Goal: Task Accomplishment & Management: Manage account settings

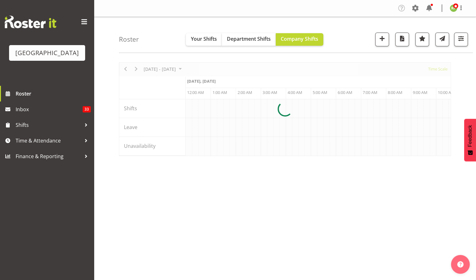
scroll to position [0, 1803]
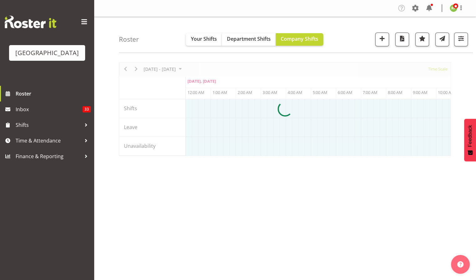
click at [438, 68] on div at bounding box center [285, 109] width 332 height 94
click at [416, 8] on span at bounding box center [415, 8] width 10 height 10
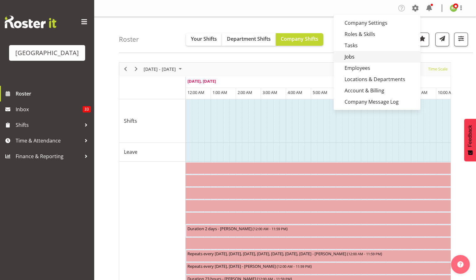
click at [358, 61] on link "Jobs" at bounding box center [377, 56] width 87 height 11
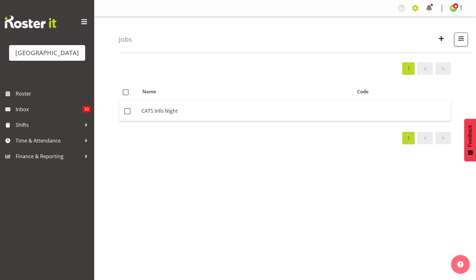
click at [416, 11] on span at bounding box center [415, 8] width 10 height 10
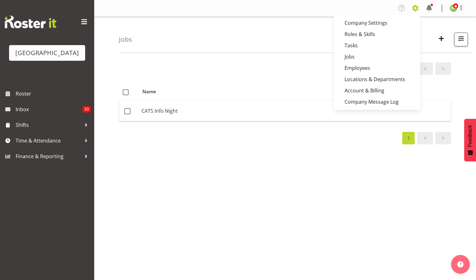
click at [414, 8] on span at bounding box center [415, 8] width 10 height 10
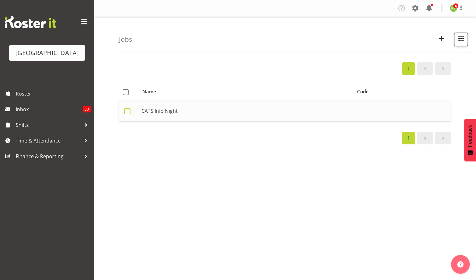
click at [128, 111] on span at bounding box center [127, 111] width 6 height 6
checkbox input "true"
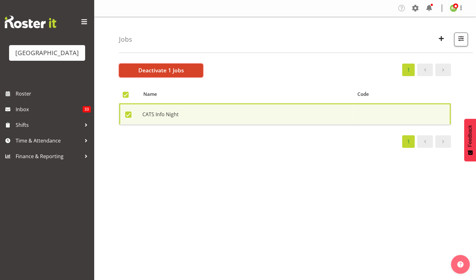
click at [165, 67] on span "Deactivate 1 Jobs" at bounding box center [161, 70] width 46 height 8
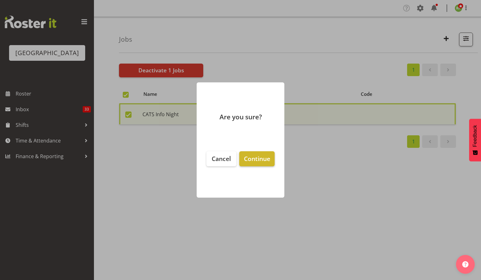
click at [250, 161] on span "Continue" at bounding box center [257, 158] width 26 height 8
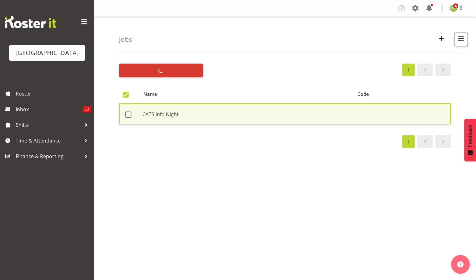
checkbox input "false"
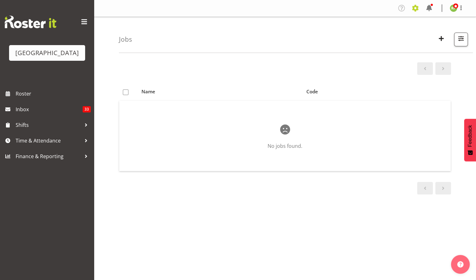
click at [418, 6] on span at bounding box center [415, 8] width 10 height 10
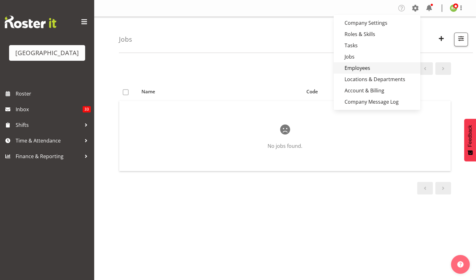
click at [366, 66] on link "Employees" at bounding box center [377, 67] width 87 height 11
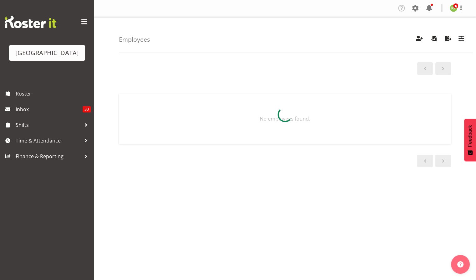
drag, startPoint x: 0, startPoint y: 0, endPoint x: 381, endPoint y: 39, distance: 382.6
click at [381, 39] on div "Employees Showing active users Search Has Skills Enter any skills required for …" at bounding box center [296, 35] width 354 height 36
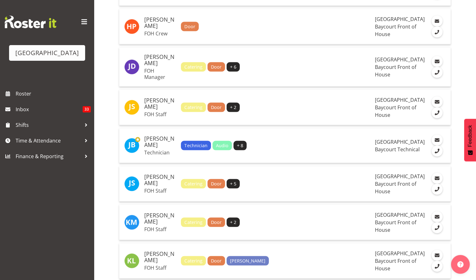
scroll to position [1169, 0]
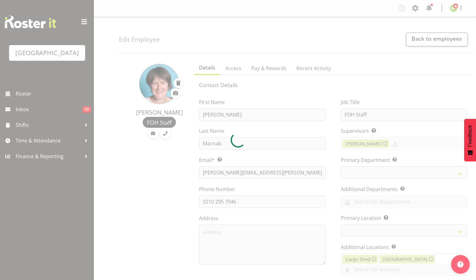
select select "shiftH"
select select "TimelineWeek"
select select
select select "791"
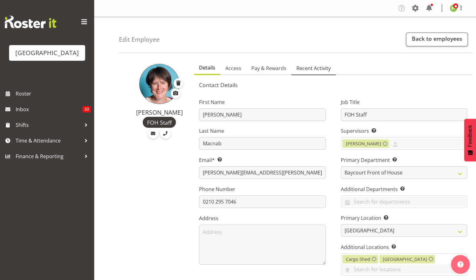
click at [317, 66] on span "Recent Activity" at bounding box center [313, 68] width 34 height 8
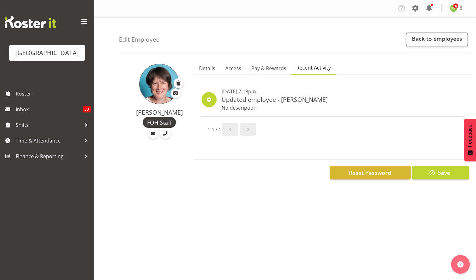
click at [245, 131] on span "Next page" at bounding box center [248, 130] width 8 height 8
click at [205, 70] on span "Details" at bounding box center [207, 68] width 16 height 8
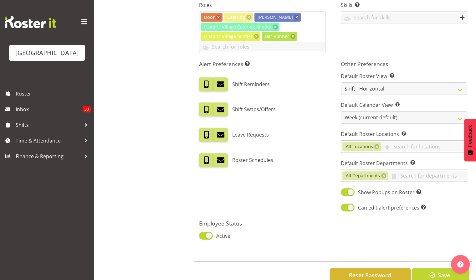
scroll to position [320, 0]
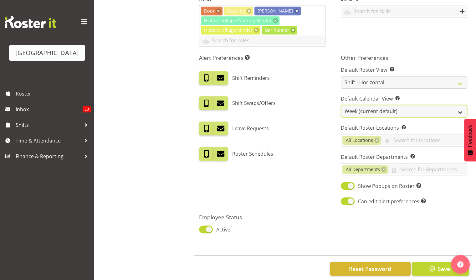
click at [410, 105] on select "Day Timeline Day Week (current default) Timeline Week Fortnight Month Calendar" at bounding box center [404, 111] width 126 height 13
click at [409, 105] on select "Day Timeline Day Week (current default) Timeline Week Fortnight Month Calendar" at bounding box center [404, 111] width 126 height 13
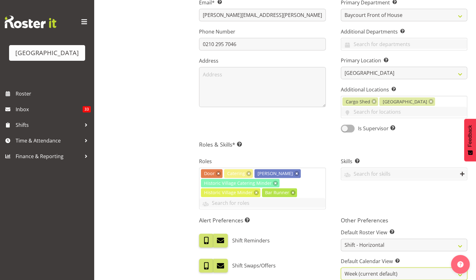
scroll to position [0, 0]
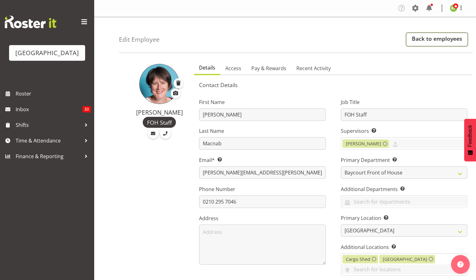
click at [425, 37] on link "Back to employees" at bounding box center [437, 40] width 62 height 14
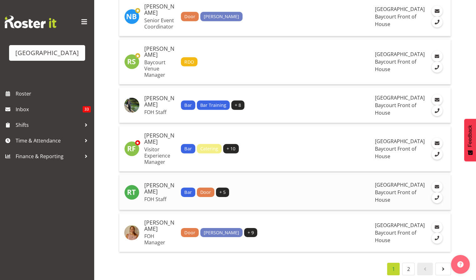
scroll to position [2421, 0]
click at [176, 151] on p "Visitor Experience Manager" at bounding box center [160, 155] width 32 height 19
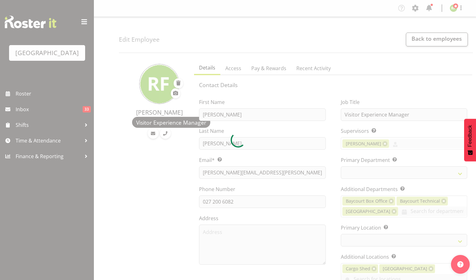
select select "shiftH"
select select "TimelineWeek"
select select
select select "791"
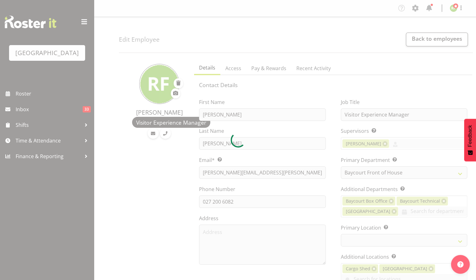
select select
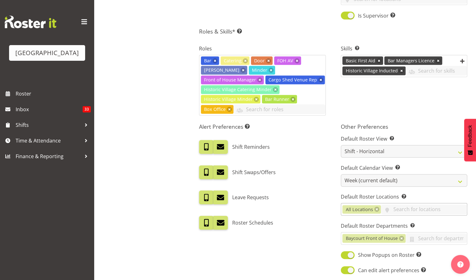
scroll to position [292, 0]
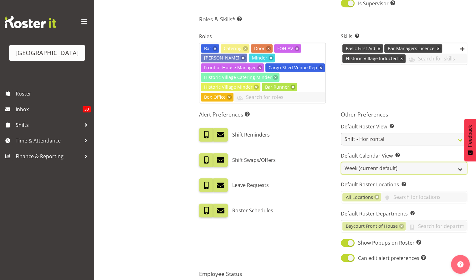
click at [371, 162] on select "Day Timeline Day Week (current default) Timeline Week Fortnight Month Calendar" at bounding box center [404, 168] width 126 height 13
select select "TimelineWeekFortnight"
click at [341, 162] on select "Day Timeline Day Week (current default) Timeline Week Fortnight Month Calendar" at bounding box center [404, 168] width 126 height 13
click at [323, 178] on div "Leave Requests" at bounding box center [262, 185] width 126 height 14
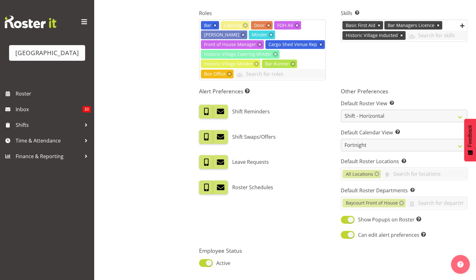
scroll to position [349, 0]
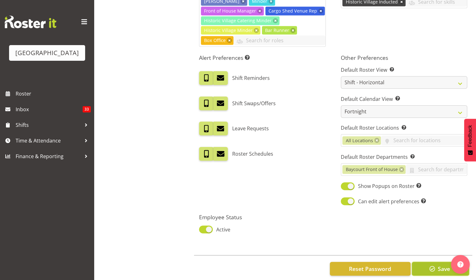
click at [436, 265] on span "button" at bounding box center [432, 269] width 8 height 8
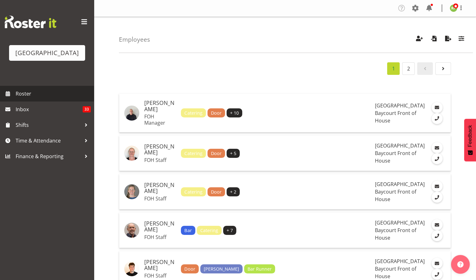
click at [24, 98] on span "Roster" at bounding box center [53, 93] width 75 height 9
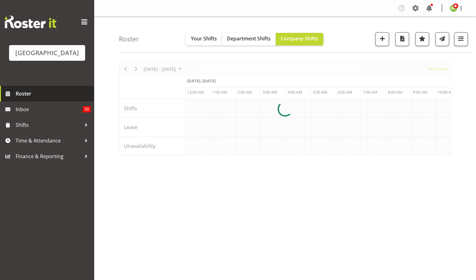
scroll to position [0, 1803]
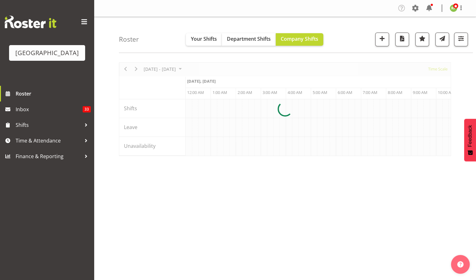
scroll to position [0, 1803]
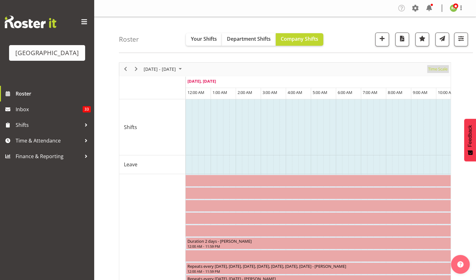
click at [437, 69] on span "Time Scale" at bounding box center [438, 69] width 21 height 8
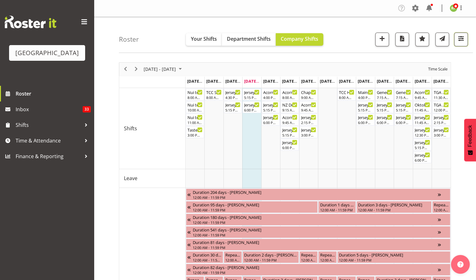
click at [461, 38] on span "button" at bounding box center [461, 38] width 8 height 8
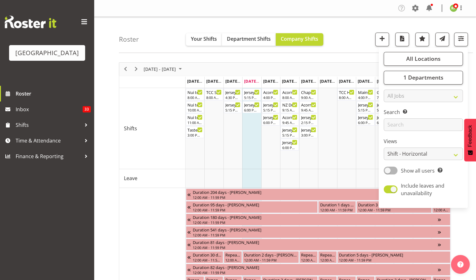
click at [357, 48] on div "Roster Your Shifts Department Shifts Company Shifts All Locations Clear Baycour…" at bounding box center [296, 35] width 354 height 36
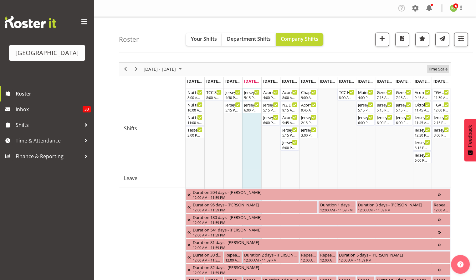
click at [441, 69] on span "Time Scale" at bounding box center [438, 69] width 21 height 8
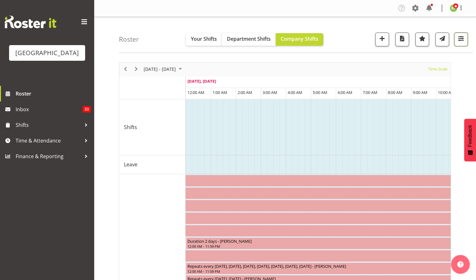
click at [457, 39] on span "button" at bounding box center [461, 38] width 8 height 8
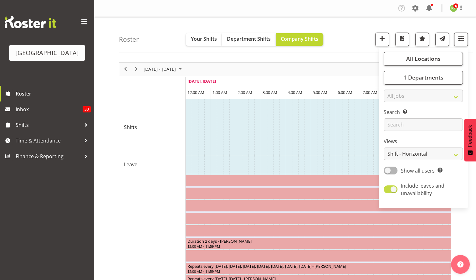
drag, startPoint x: 389, startPoint y: 190, endPoint x: 387, endPoint y: 193, distance: 3.8
click at [388, 192] on span at bounding box center [391, 189] width 14 height 8
click at [388, 191] on input "Include leaves and unavailability" at bounding box center [386, 189] width 4 height 4
checkbox input "false"
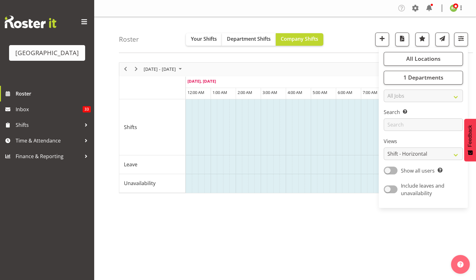
click at [347, 39] on div "Roster Your Shifts Department Shifts Company Shifts All Locations Clear Baycour…" at bounding box center [296, 35] width 354 height 36
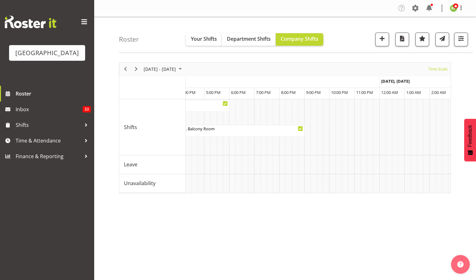
scroll to position [0, 548]
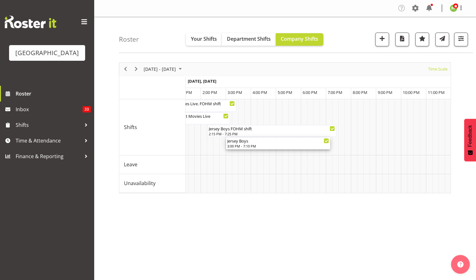
click at [286, 143] on div "Jersey Boys 3:00 PM - 7:10 PM" at bounding box center [278, 143] width 102 height 12
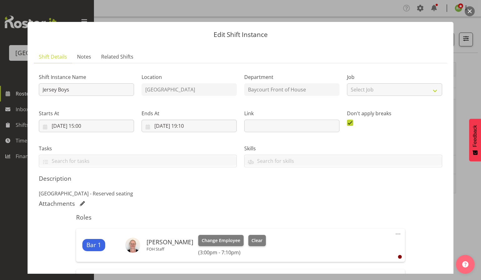
click at [476, 9] on div at bounding box center [240, 140] width 481 height 280
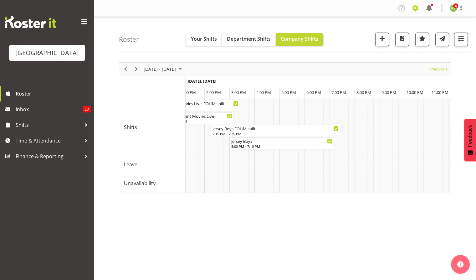
click at [417, 8] on span at bounding box center [415, 8] width 10 height 10
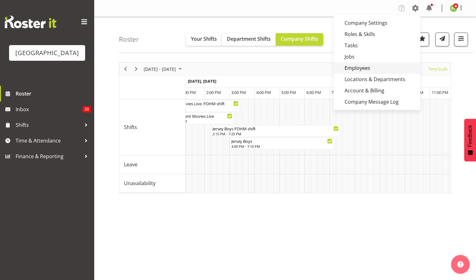
click at [360, 67] on link "Employees" at bounding box center [377, 67] width 87 height 11
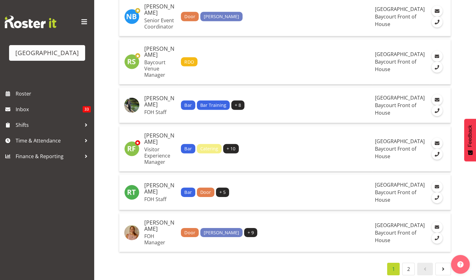
scroll to position [2454, 0]
click at [360, 144] on div "Bar Catering + 10" at bounding box center [275, 148] width 189 height 9
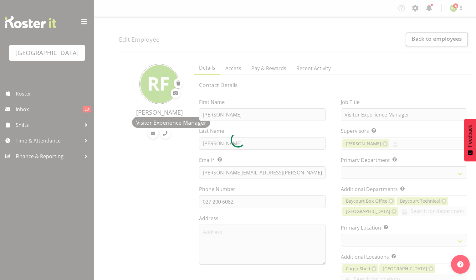
select select "shiftH"
select select "TimelineWeekFortnight"
select select
select select "791"
select select
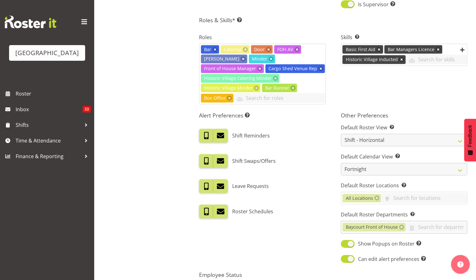
scroll to position [292, 0]
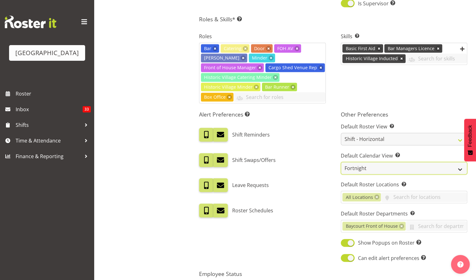
click at [397, 162] on select "Day Timeline Day Week (current default) Timeline Week Fortnight Month Calendar" at bounding box center [404, 168] width 126 height 13
select select "Month"
click at [341, 162] on select "Day Timeline Day Week (current default) Timeline Week Fortnight Month Calendar" at bounding box center [404, 168] width 126 height 13
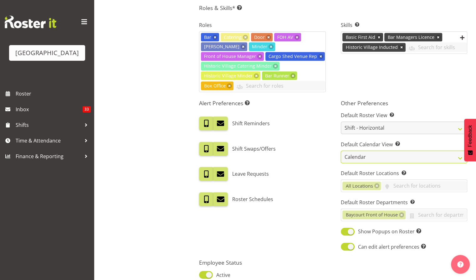
scroll to position [349, 0]
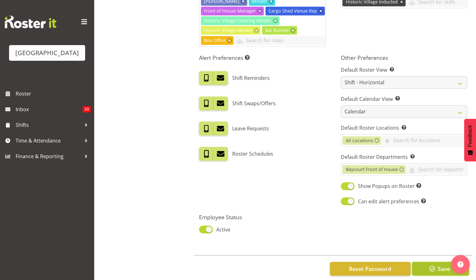
click at [433, 265] on span "button" at bounding box center [432, 269] width 8 height 8
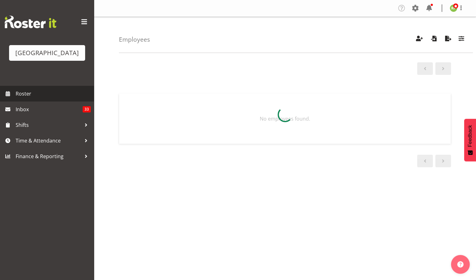
click at [29, 98] on span "Roster" at bounding box center [53, 93] width 75 height 9
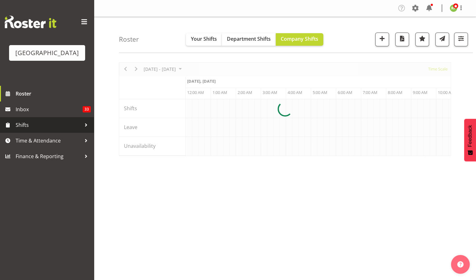
scroll to position [0, 1803]
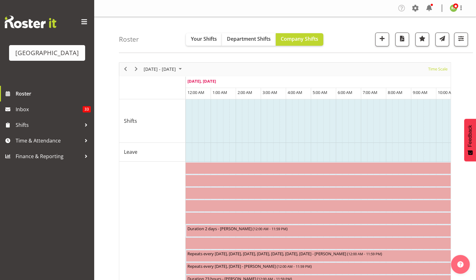
click at [438, 75] on div "Time Scale" at bounding box center [438, 69] width 24 height 13
click at [443, 70] on span "Time Scale" at bounding box center [438, 69] width 21 height 8
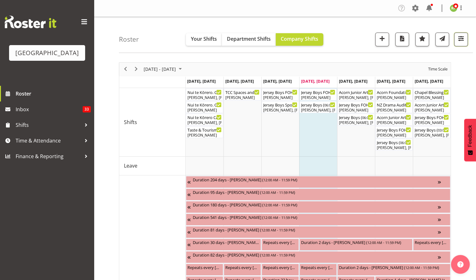
click at [460, 38] on span "button" at bounding box center [461, 38] width 8 height 8
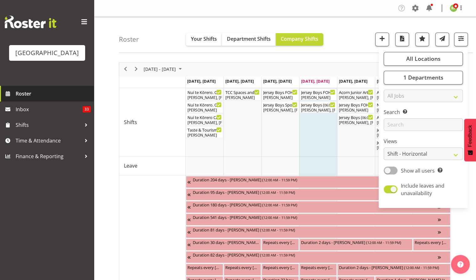
click at [26, 98] on span "Roster" at bounding box center [53, 93] width 75 height 9
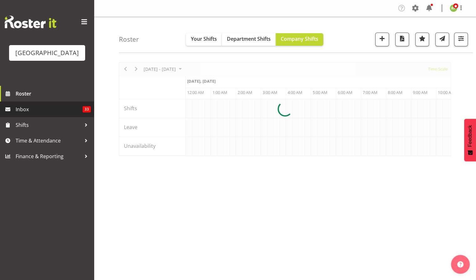
scroll to position [0, 1803]
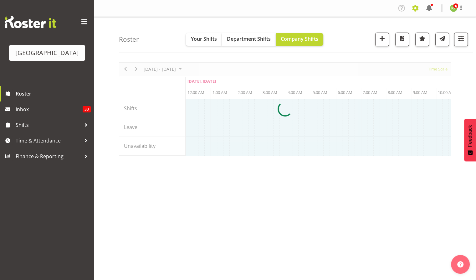
click at [412, 8] on span at bounding box center [415, 8] width 10 height 10
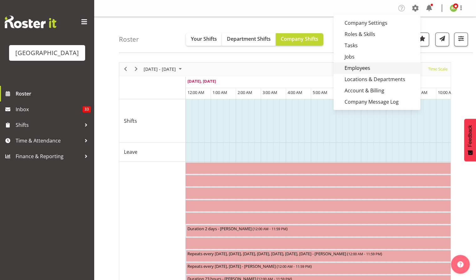
click at [356, 66] on link "Employees" at bounding box center [377, 67] width 87 height 11
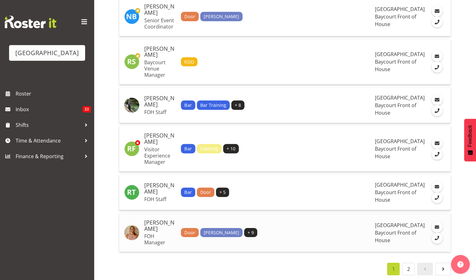
scroll to position [2454, 0]
click at [176, 146] on p "Visitor Experience Manager" at bounding box center [160, 155] width 32 height 19
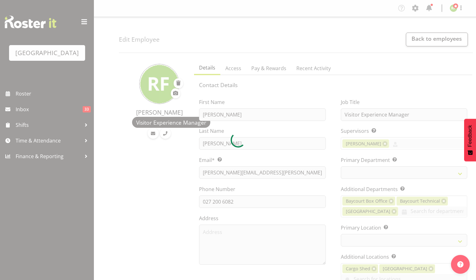
select select "shiftH"
select select "Month"
select select
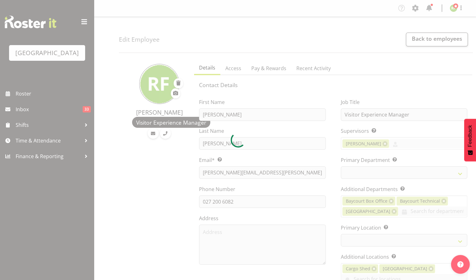
select select
select select "791"
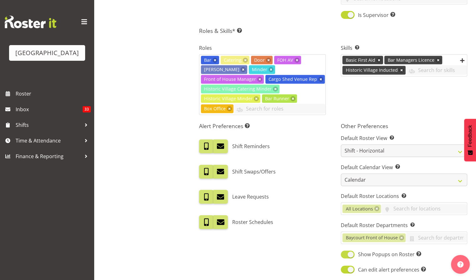
scroll to position [292, 0]
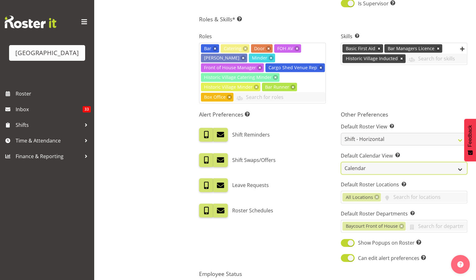
click at [358, 162] on select "Day Timeline Day Week (current default) Timeline Week Fortnight Month Calendar" at bounding box center [404, 168] width 126 height 13
select select "TimelineDay"
click at [341, 162] on select "Day Timeline Day Week (current default) Timeline Week Fortnight Month Calendar" at bounding box center [404, 168] width 126 height 13
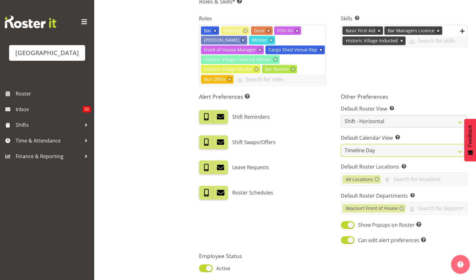
scroll to position [349, 0]
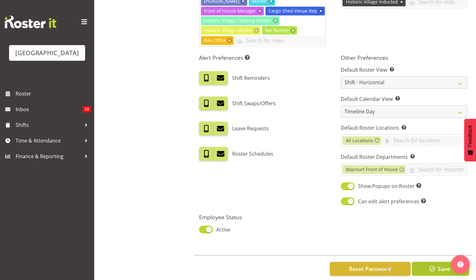
click at [433, 265] on span "button" at bounding box center [432, 269] width 8 height 8
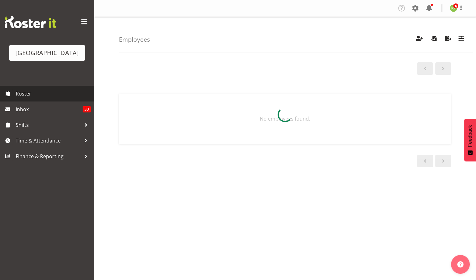
click at [19, 98] on span "Roster" at bounding box center [53, 93] width 75 height 9
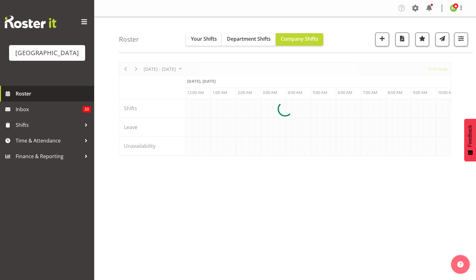
scroll to position [0, 1803]
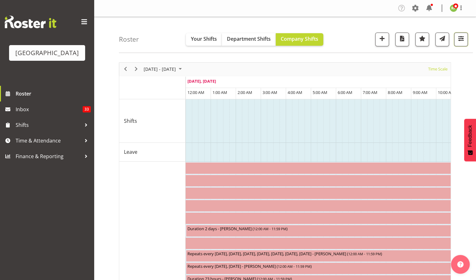
click at [462, 38] on span "button" at bounding box center [461, 38] width 8 height 8
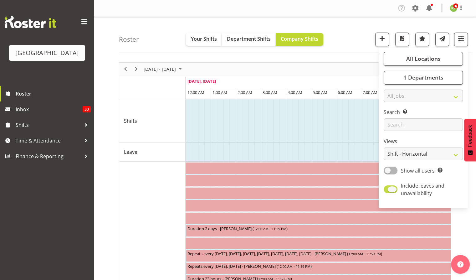
click at [393, 187] on span at bounding box center [391, 189] width 14 height 8
click at [388, 187] on input "Include leaves and unavailability" at bounding box center [386, 189] width 4 height 4
checkbox input "false"
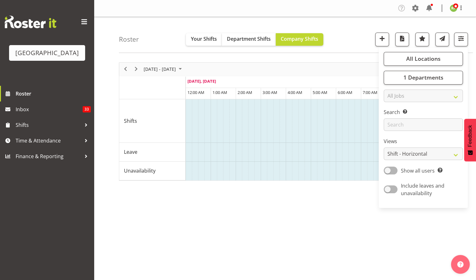
click at [358, 23] on div "Roster Your Shifts Department Shifts Company Shifts All Locations Clear Baycour…" at bounding box center [296, 35] width 354 height 36
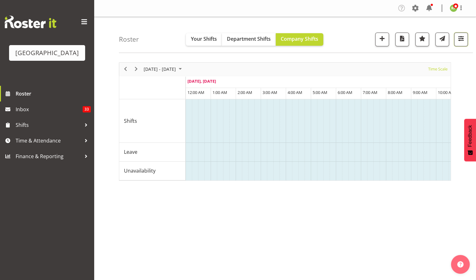
drag, startPoint x: 466, startPoint y: 34, endPoint x: 466, endPoint y: 38, distance: 3.4
click at [466, 35] on button "button" at bounding box center [461, 40] width 14 height 14
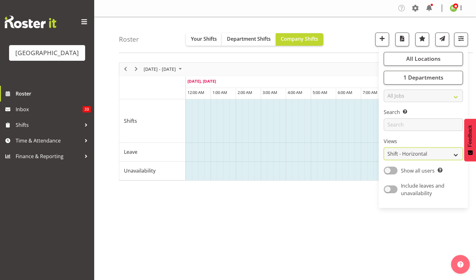
click at [406, 153] on select "Staff Role Shift - Horizontal Shift - Vertical Staff - Location" at bounding box center [423, 153] width 79 height 13
click at [405, 154] on select "Staff Role Shift - Horizontal Shift - Vertical Staff - Location" at bounding box center [423, 153] width 79 height 13
click at [340, 33] on div "Roster Your Shifts Department Shifts Company Shifts All Locations Clear Baycour…" at bounding box center [296, 35] width 354 height 36
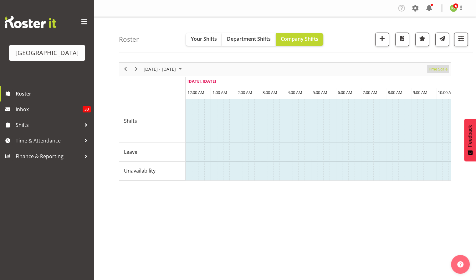
click at [438, 69] on span "Time Scale" at bounding box center [438, 69] width 21 height 8
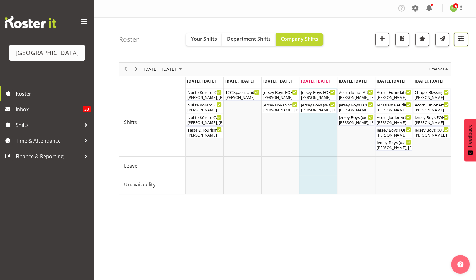
click at [462, 40] on span "button" at bounding box center [461, 38] width 8 height 8
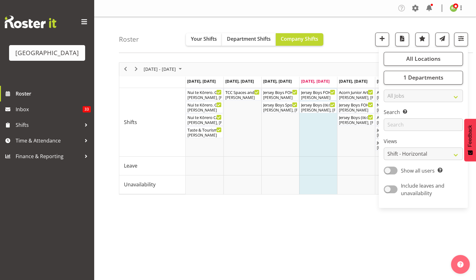
click at [362, 33] on div "Roster Your Shifts Department Shifts Company Shifts All Locations Clear Baycour…" at bounding box center [296, 35] width 354 height 36
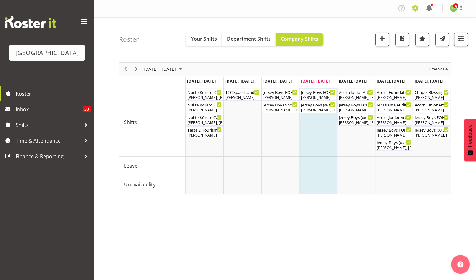
click at [416, 10] on span at bounding box center [415, 8] width 10 height 10
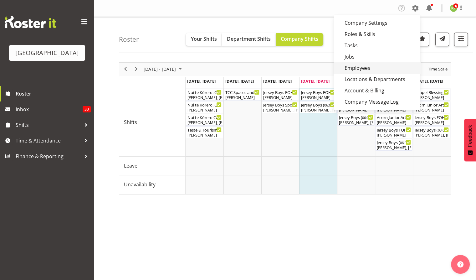
click at [368, 67] on link "Employees" at bounding box center [377, 67] width 87 height 11
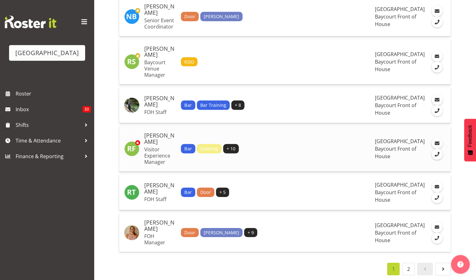
scroll to position [2454, 0]
click at [176, 146] on p "Visitor Experience Manager" at bounding box center [160, 155] width 32 height 19
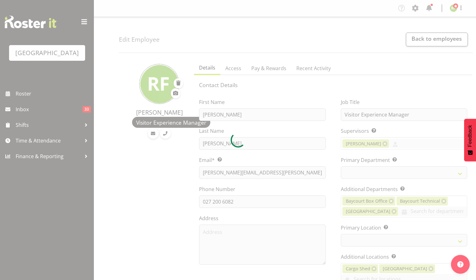
select select "shiftH"
select select "TimelineDay"
select select
select select "791"
select select
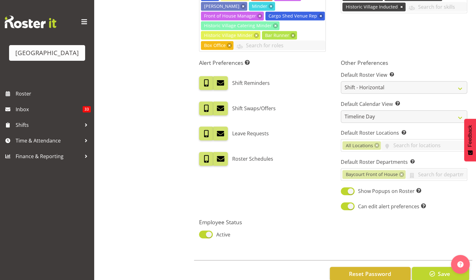
scroll to position [349, 0]
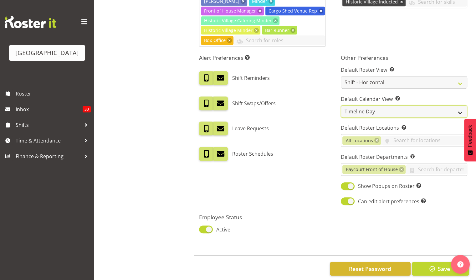
click at [363, 105] on select "Day Timeline Day Week (current default) Timeline Week Fortnight Month Calendar" at bounding box center [404, 111] width 126 height 13
select select "TimelineWeek"
click at [341, 105] on select "Day Timeline Day Week (current default) Timeline Week Fortnight Month Calendar" at bounding box center [404, 111] width 126 height 13
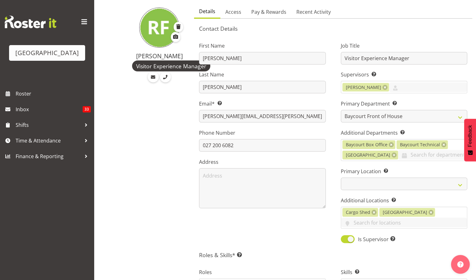
scroll to position [0, 0]
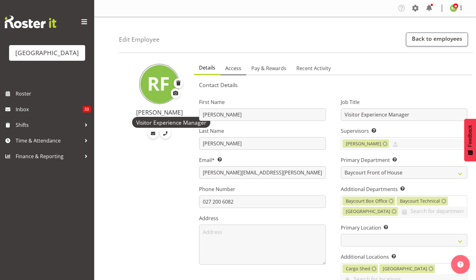
click at [233, 69] on span "Access" at bounding box center [233, 68] width 16 height 8
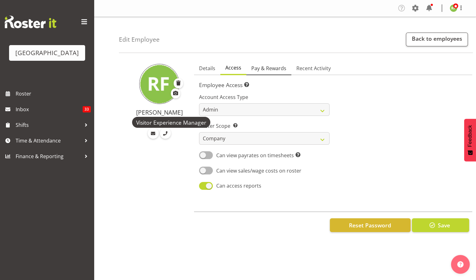
click at [274, 69] on span "Pay & Rewards" at bounding box center [268, 68] width 35 height 8
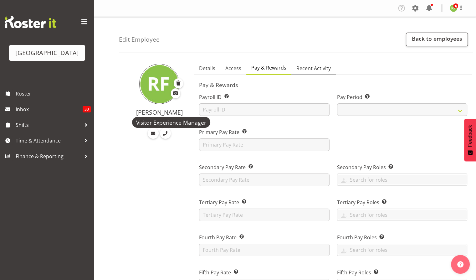
click at [318, 62] on link "Recent Activity" at bounding box center [313, 68] width 44 height 13
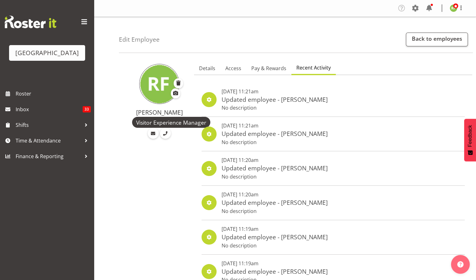
click at [318, 68] on span "Recent Activity" at bounding box center [313, 68] width 34 height 8
click at [204, 68] on span "Details" at bounding box center [207, 68] width 16 height 8
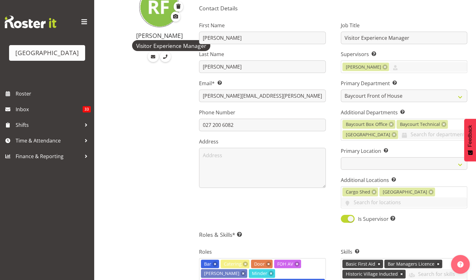
scroll to position [349, 0]
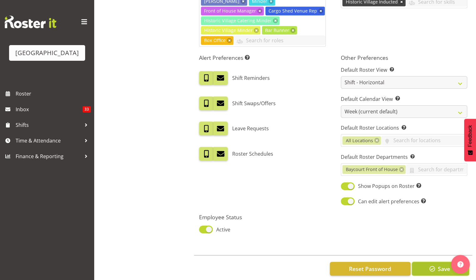
click at [429, 265] on span "button" at bounding box center [432, 269] width 8 height 8
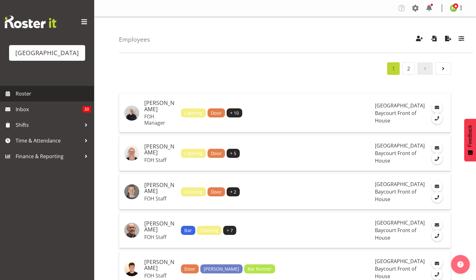
click at [29, 98] on span "Roster" at bounding box center [53, 93] width 75 height 9
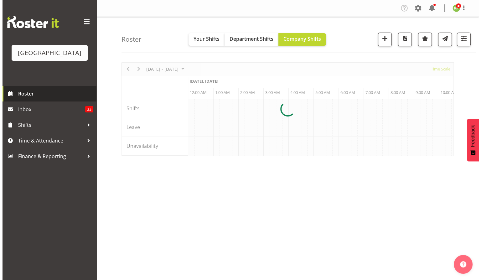
scroll to position [0, 1803]
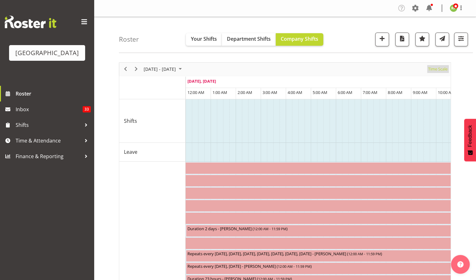
click at [447, 71] on span "Time Scale" at bounding box center [438, 69] width 21 height 8
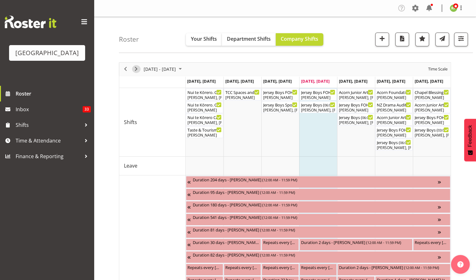
click at [139, 68] on span "Next" at bounding box center [136, 69] width 8 height 8
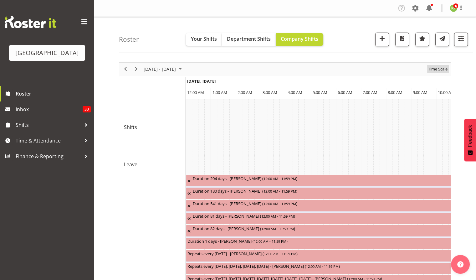
click at [439, 69] on span "Time Scale" at bounding box center [438, 69] width 21 height 8
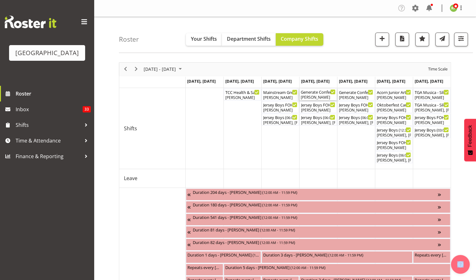
click at [319, 96] on div "[PERSON_NAME]" at bounding box center [318, 98] width 35 height 6
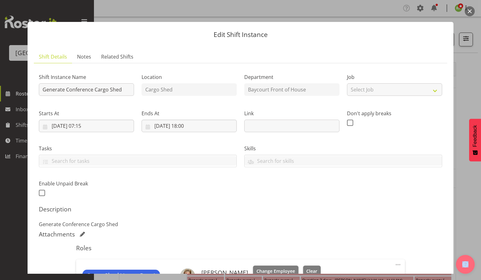
click at [470, 12] on button "button" at bounding box center [470, 11] width 10 height 10
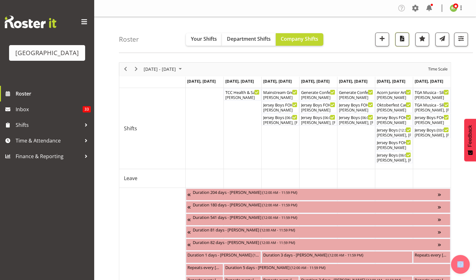
click at [404, 40] on span "button" at bounding box center [402, 38] width 8 height 8
click at [31, 161] on span "Finance & Reporting" at bounding box center [49, 156] width 66 height 9
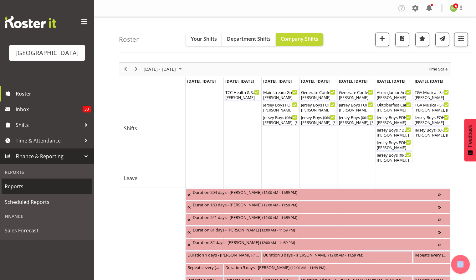
click at [16, 191] on span "Reports" at bounding box center [47, 186] width 85 height 9
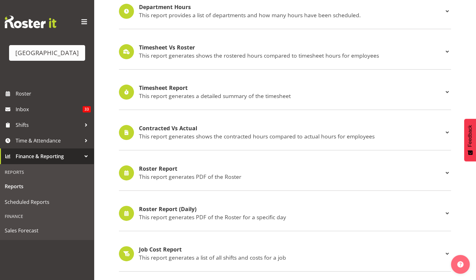
scroll to position [125, 0]
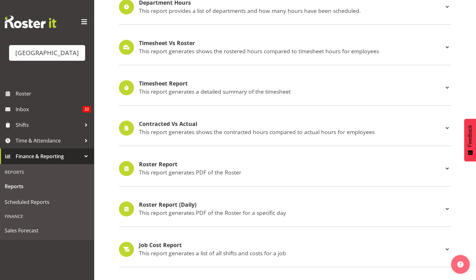
click at [158, 165] on h4 "Roster Report" at bounding box center [291, 164] width 305 height 6
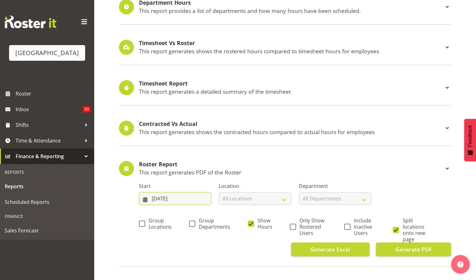
click at [163, 199] on input "04/09/2025" at bounding box center [175, 198] width 72 height 13
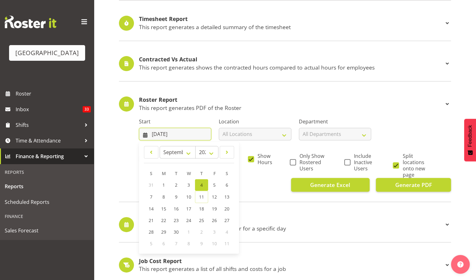
scroll to position [250, 0]
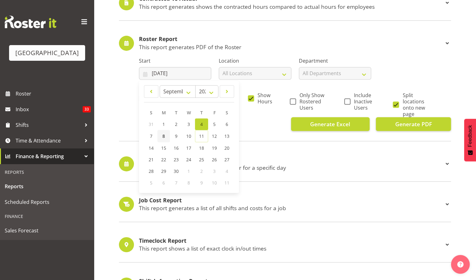
click at [162, 137] on link "8" at bounding box center [163, 136] width 13 height 12
type input "08/09/2025"
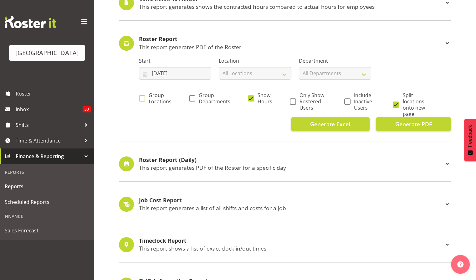
click at [148, 97] on span "Group Locations" at bounding box center [158, 98] width 26 height 13
click at [143, 97] on input "Group Locations" at bounding box center [141, 98] width 4 height 4
checkbox input "true"
click at [192, 99] on span at bounding box center [192, 98] width 6 height 6
click at [192, 99] on input "Group Departments" at bounding box center [191, 98] width 4 height 4
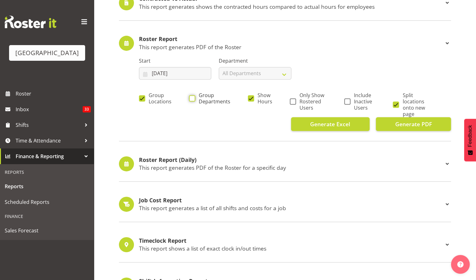
checkbox input "true"
click at [303, 102] on span "Only Show Rostered Users" at bounding box center [311, 101] width 31 height 19
click at [294, 102] on input "Only Show Rostered Users" at bounding box center [292, 101] width 4 height 4
checkbox input "true"
click at [399, 103] on span "Split locations onto new page" at bounding box center [416, 104] width 34 height 25
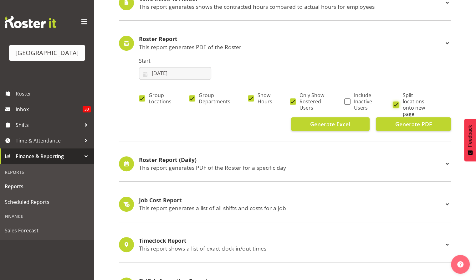
click at [397, 103] on input "Split locations onto new page" at bounding box center [395, 104] width 4 height 4
checkbox input "false"
click at [410, 125] on span "Generate PDF" at bounding box center [413, 124] width 37 height 8
click at [181, 73] on input "08/09/2025" at bounding box center [175, 73] width 72 height 13
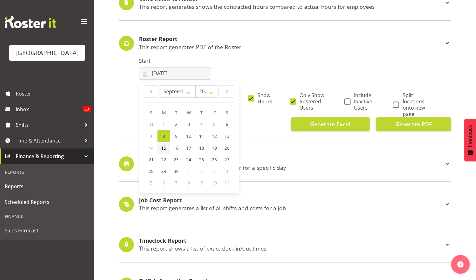
click at [164, 148] on span "15" at bounding box center [163, 148] width 5 height 6
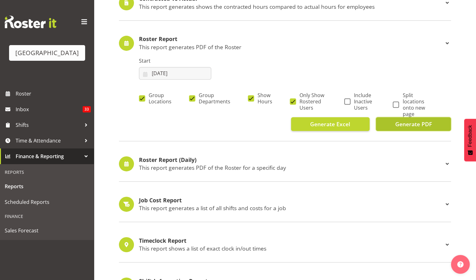
click at [417, 122] on span "Generate PDF" at bounding box center [413, 124] width 37 height 8
click at [181, 75] on input "15/09/2025" at bounding box center [175, 73] width 72 height 13
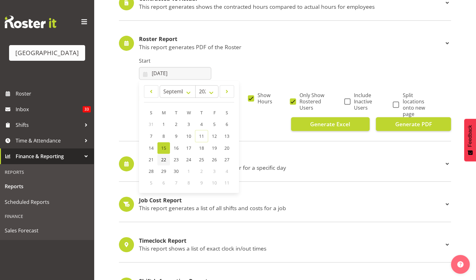
click at [165, 157] on span "22" at bounding box center [163, 160] width 5 height 6
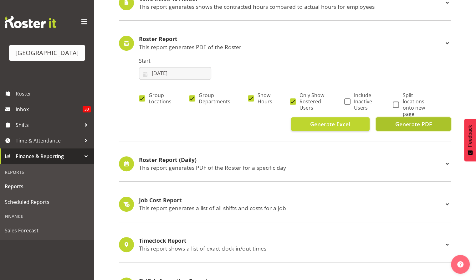
click at [418, 125] on span "Generate PDF" at bounding box center [413, 124] width 37 height 8
click at [176, 74] on input "22/09/2025" at bounding box center [175, 73] width 72 height 13
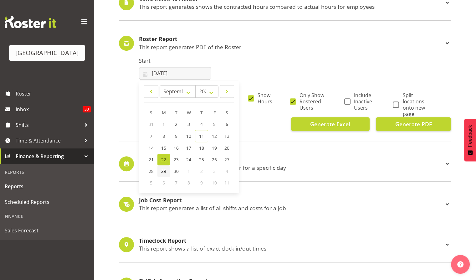
click at [162, 170] on span "29" at bounding box center [163, 171] width 5 height 6
type input "29/09/2025"
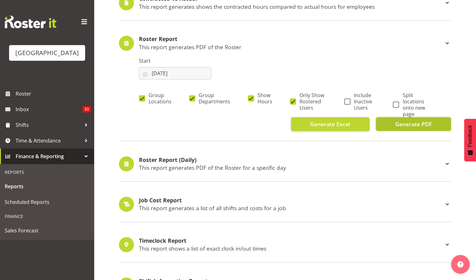
click at [410, 123] on span "Generate PDF" at bounding box center [413, 124] width 37 height 8
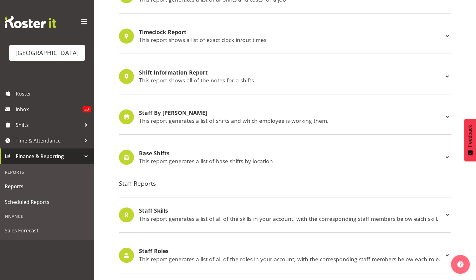
scroll to position [0, 0]
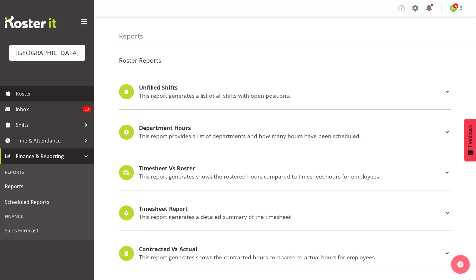
click at [25, 98] on span "Roster" at bounding box center [53, 93] width 75 height 9
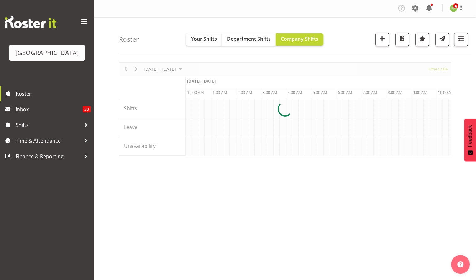
click at [436, 69] on div at bounding box center [285, 109] width 332 height 94
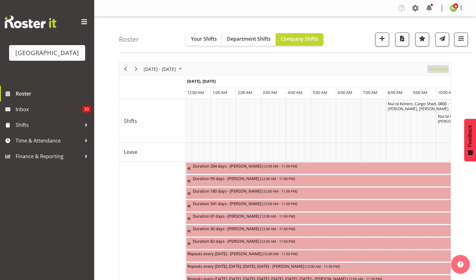
click at [438, 70] on span "Time Scale" at bounding box center [438, 69] width 21 height 8
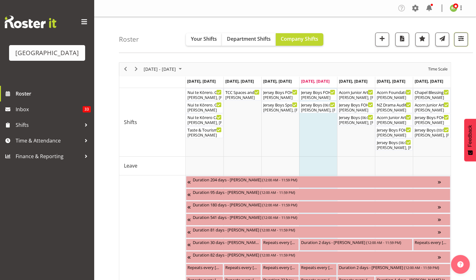
click at [456, 36] on button "button" at bounding box center [461, 40] width 14 height 14
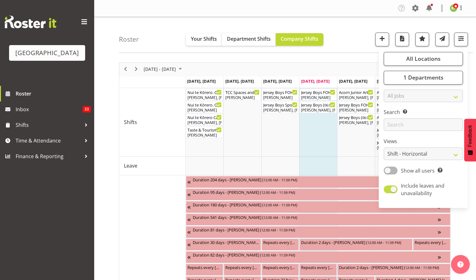
click at [402, 184] on span "Include leaves and unavailability" at bounding box center [423, 189] width 44 height 14
click at [388, 187] on input "Include leaves and unavailability" at bounding box center [386, 189] width 4 height 4
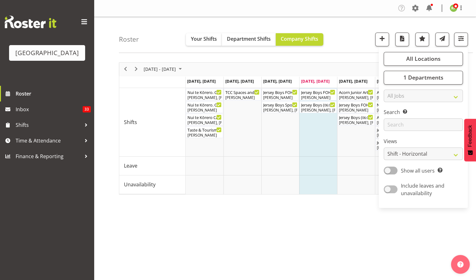
drag, startPoint x: 395, startPoint y: 186, endPoint x: 394, endPoint y: 192, distance: 6.3
click at [394, 187] on label "Include leaves and unavailability" at bounding box center [422, 189] width 77 height 15
click at [388, 187] on input "Include leaves and unavailability" at bounding box center [386, 189] width 4 height 4
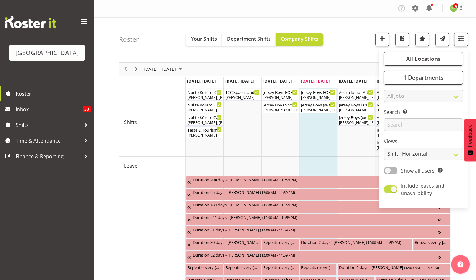
click at [394, 193] on span at bounding box center [391, 189] width 14 height 8
click at [388, 191] on input "Include leaves and unavailability" at bounding box center [386, 189] width 4 height 4
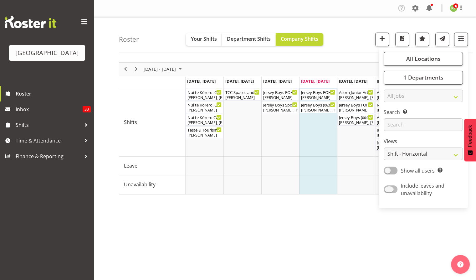
click at [387, 182] on label "Include leaves and unavailability" at bounding box center [422, 189] width 77 height 15
click at [387, 187] on input "Include leaves and unavailability" at bounding box center [386, 189] width 4 height 4
checkbox input "true"
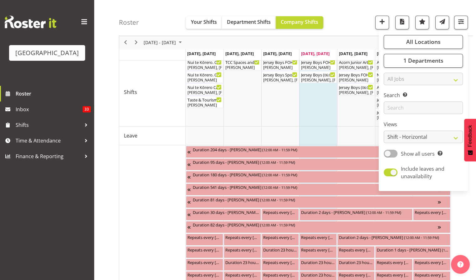
scroll to position [42, 0]
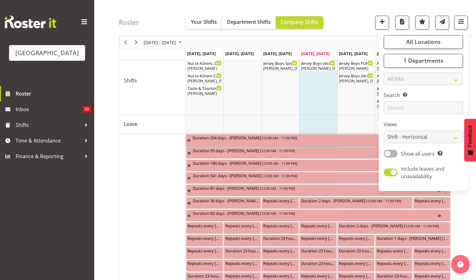
click at [292, 140] on span "12:00 AM - 11:59 PM" at bounding box center [279, 137] width 33 height 5
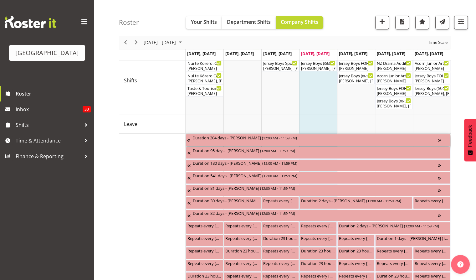
click at [292, 140] on span "12:00 AM - 11:59 PM" at bounding box center [279, 137] width 33 height 5
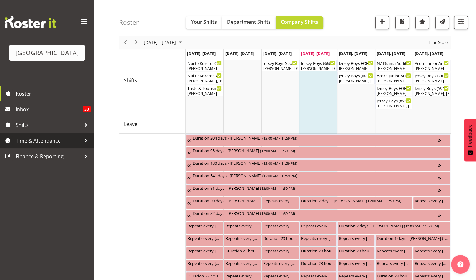
click at [49, 145] on span "Time & Attendance" at bounding box center [49, 140] width 66 height 9
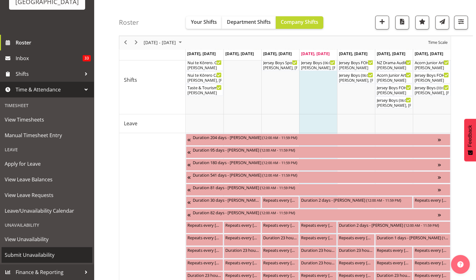
scroll to position [83, 0]
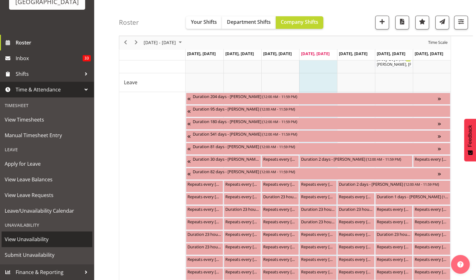
click at [21, 237] on span "View Unavailability" at bounding box center [47, 238] width 85 height 9
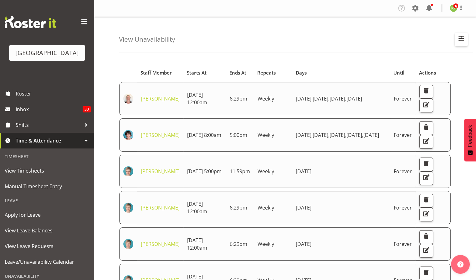
click at [461, 39] on span "button" at bounding box center [461, 38] width 8 height 8
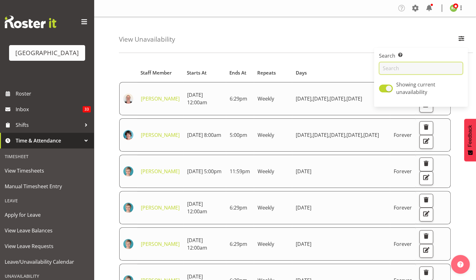
click at [390, 68] on input "text" at bounding box center [421, 68] width 84 height 13
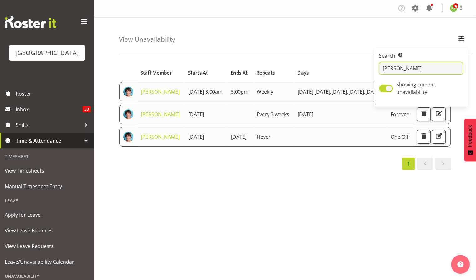
type input "[PERSON_NAME]"
click at [305, 239] on div "Starts At Staff Member Starts At Ends At Repeats Days Until Actions [PERSON_NAM…" at bounding box center [297, 183] width 357 height 250
